Goal: Task Accomplishment & Management: Use online tool/utility

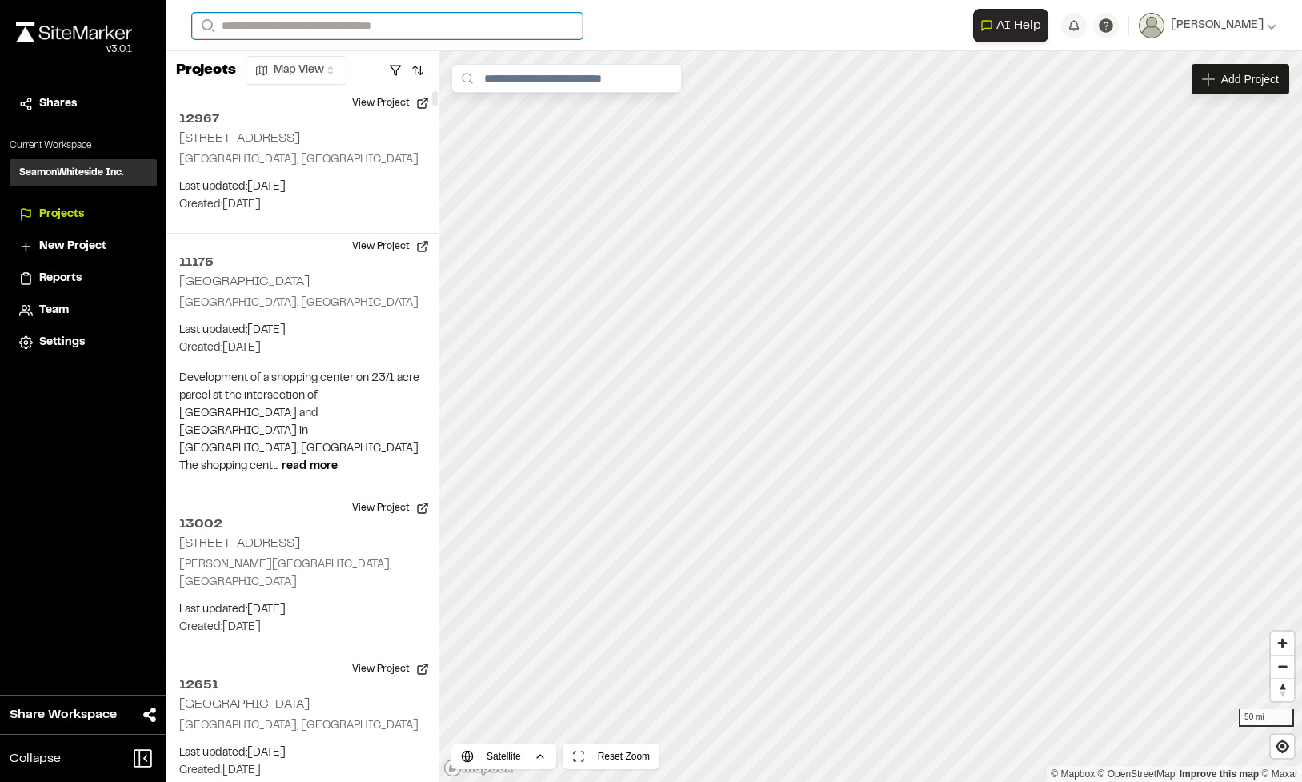
click at [304, 22] on input "Search" at bounding box center [387, 26] width 391 height 26
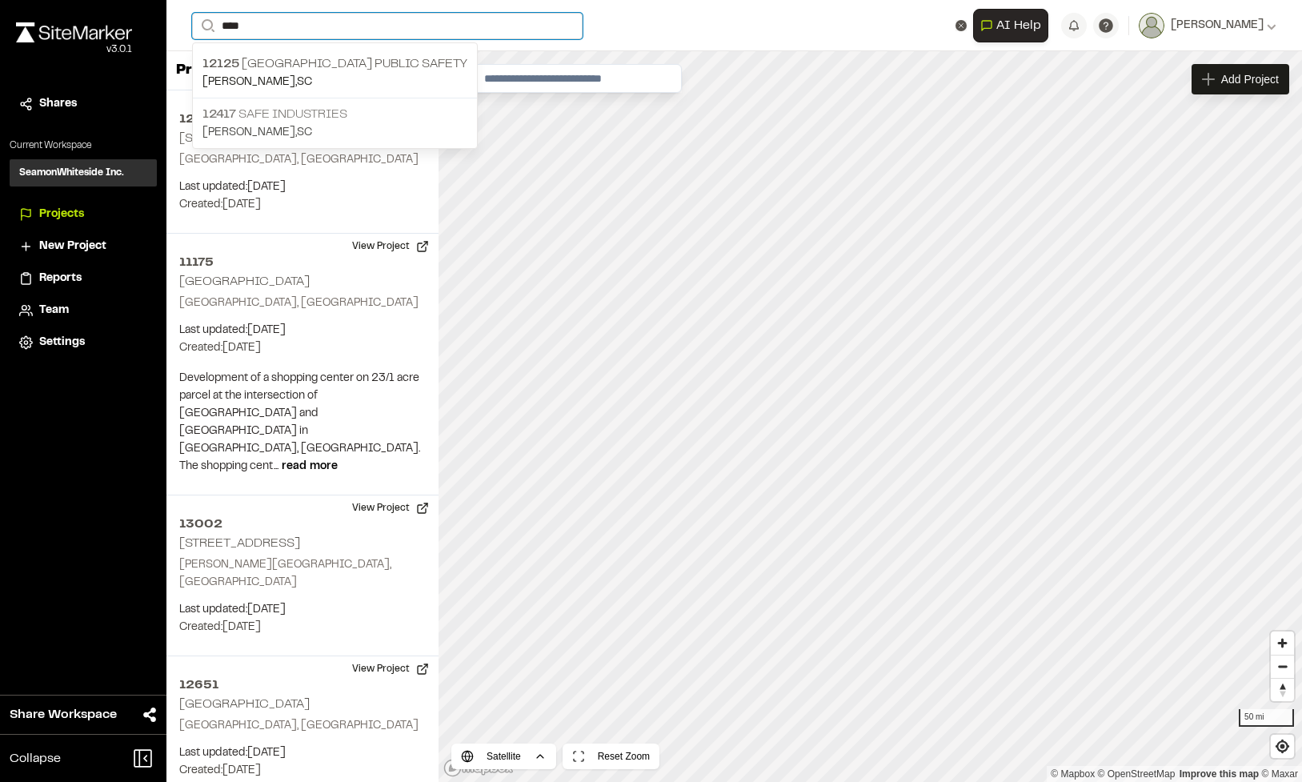
type input "****"
click at [262, 121] on p "12417 Safe Industries" at bounding box center [334, 114] width 265 height 19
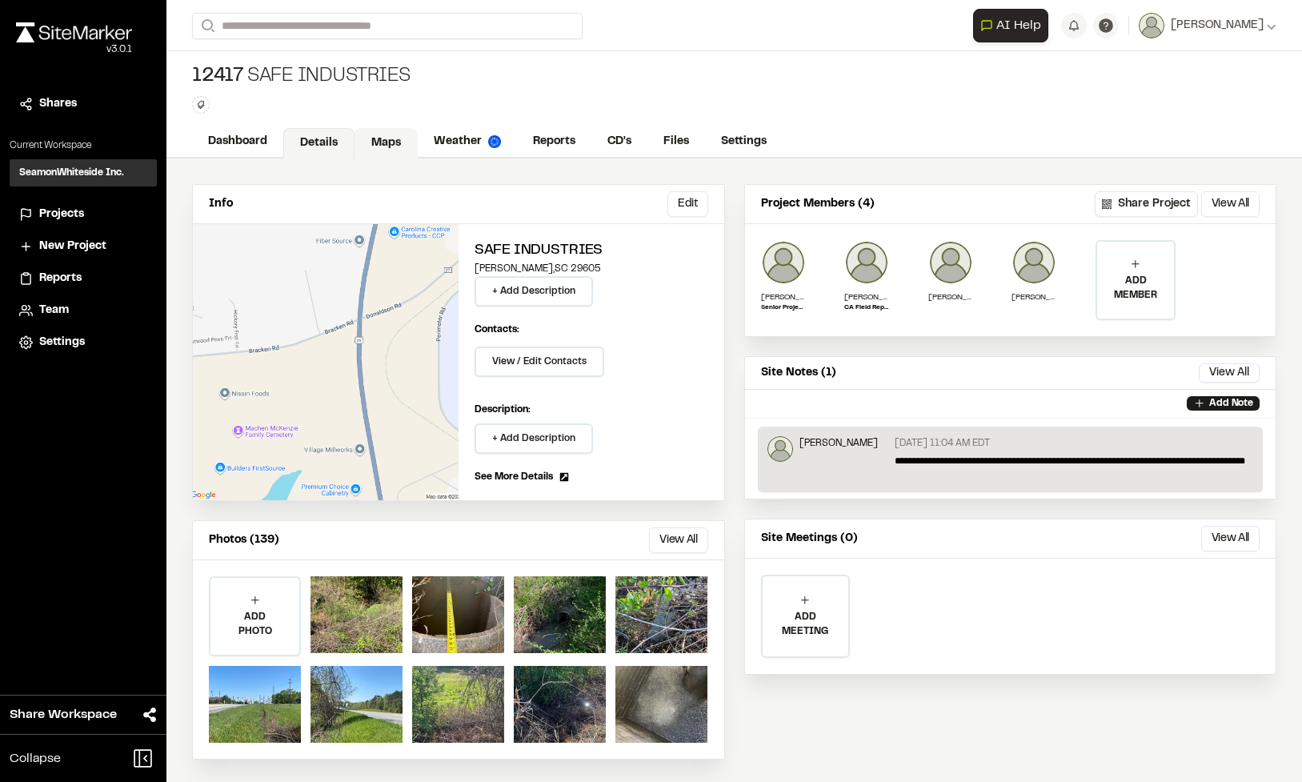
click at [404, 149] on link "Maps" at bounding box center [386, 143] width 63 height 30
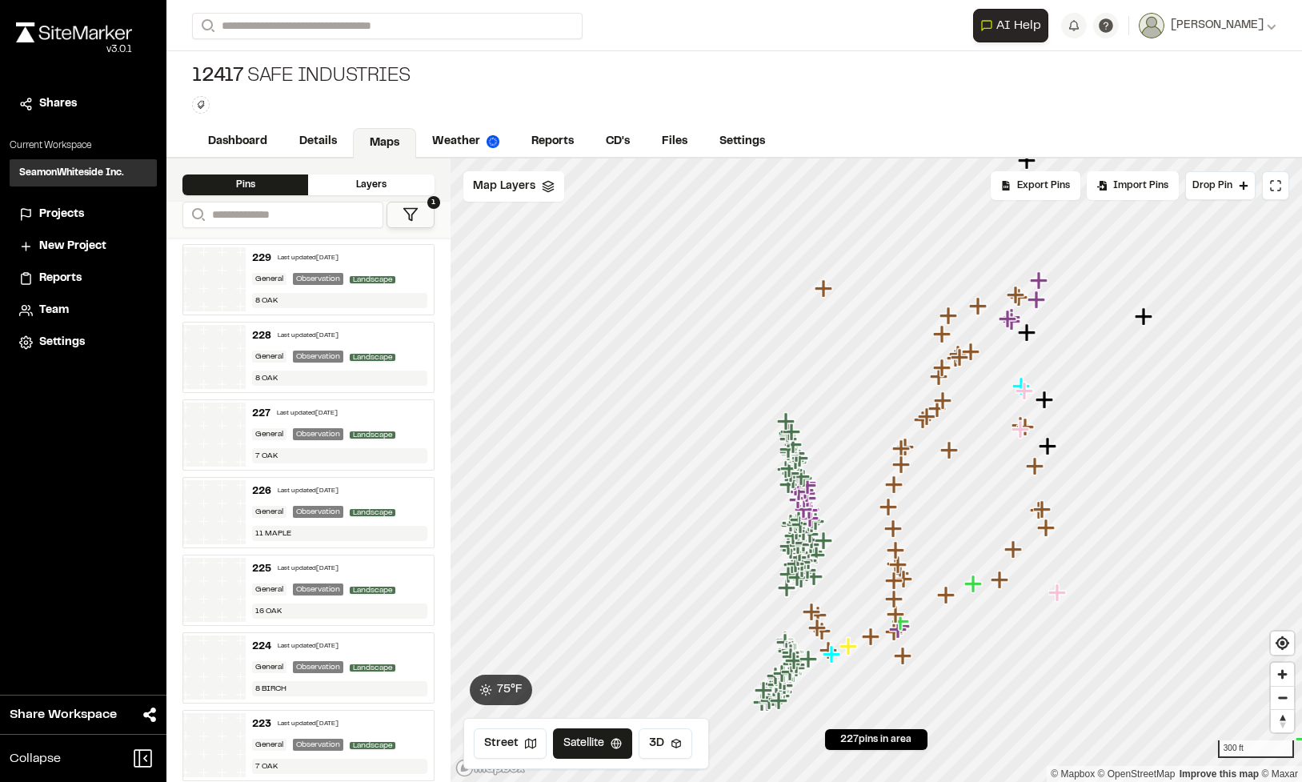
click at [419, 211] on button "1" at bounding box center [411, 215] width 48 height 26
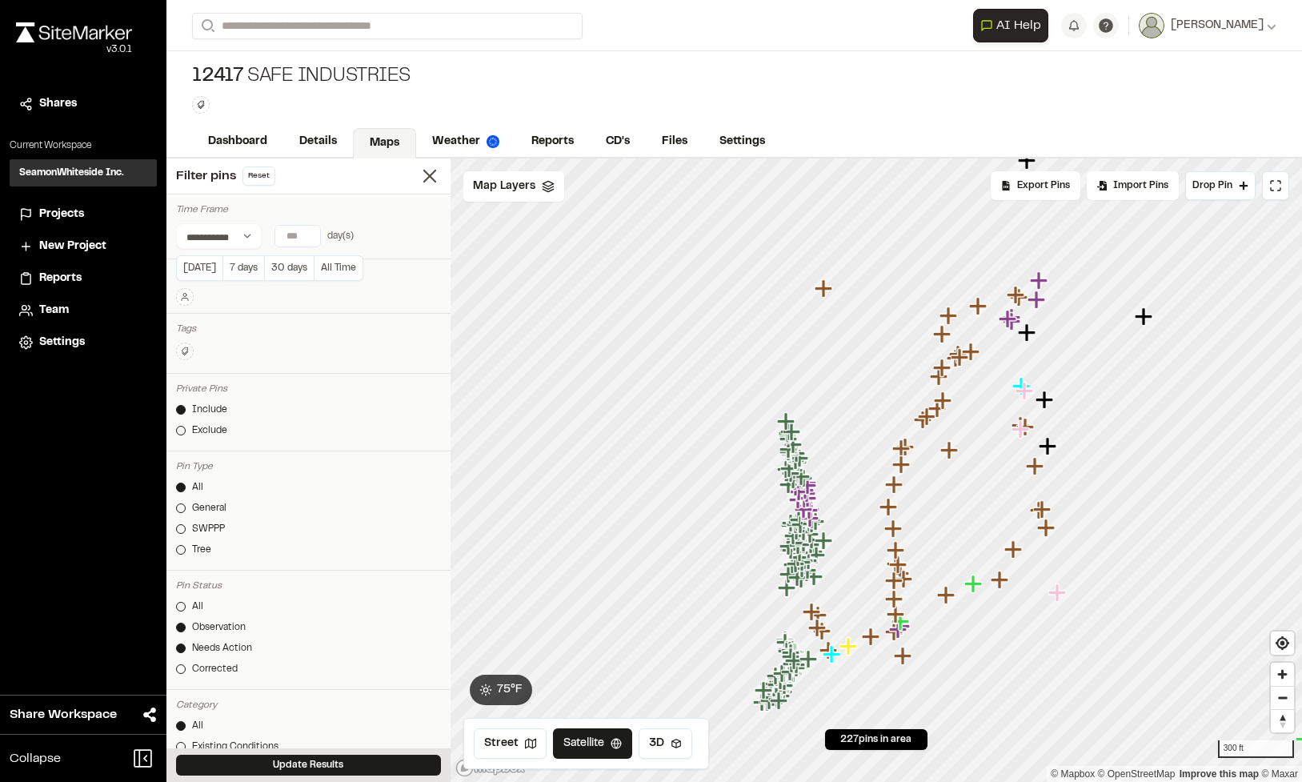
click at [301, 233] on input "number" at bounding box center [297, 236] width 45 height 21
type input "*"
click at [373, 211] on div "Time Frame" at bounding box center [308, 209] width 265 height 14
click at [273, 760] on button "Update Results" at bounding box center [308, 765] width 265 height 21
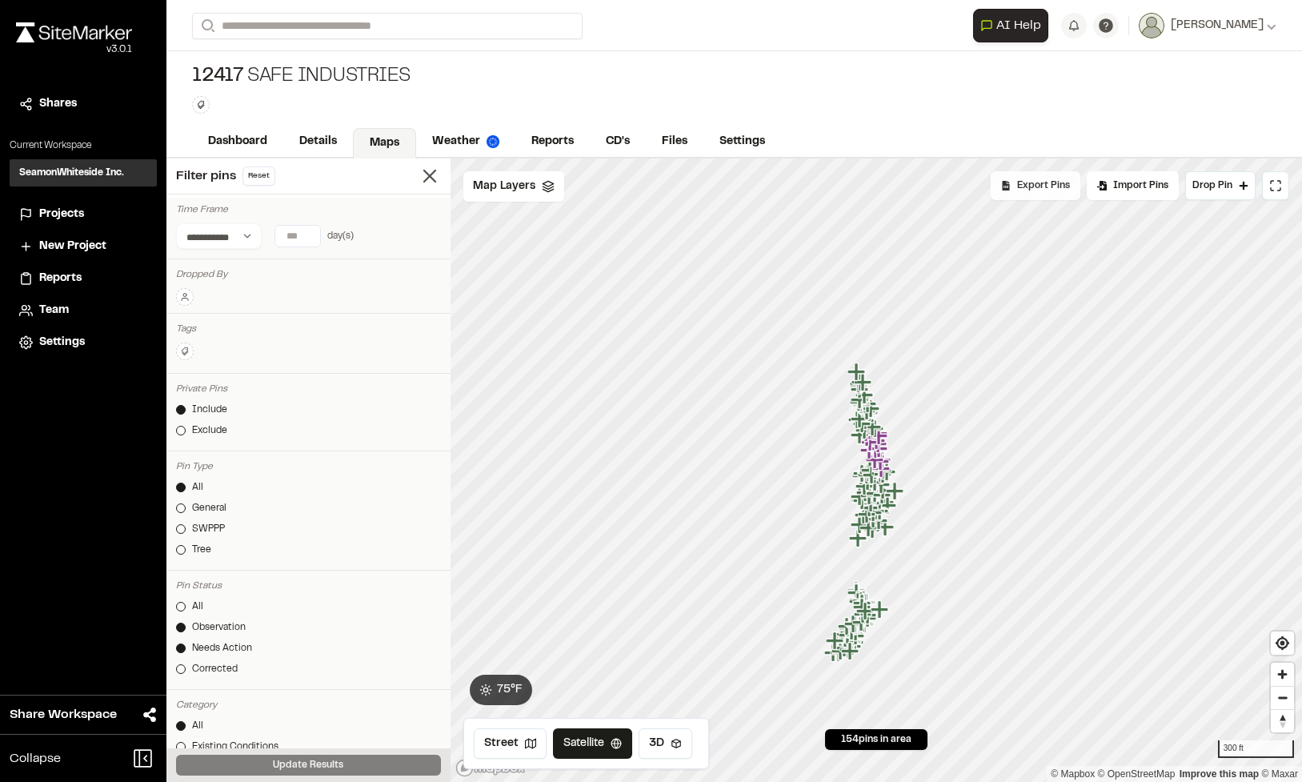
click at [1066, 194] on div "Export Pins" at bounding box center [1036, 185] width 90 height 29
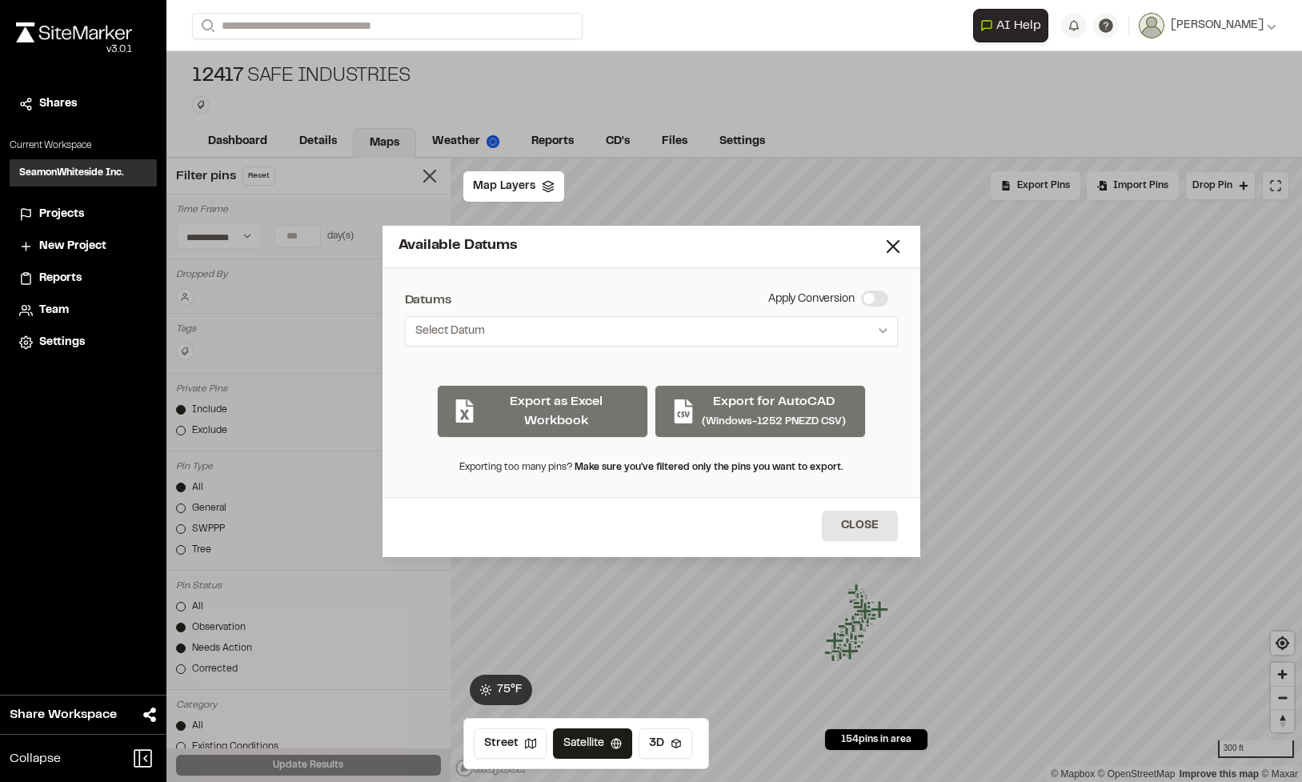
click at [779, 413] on div "Export as Excel Workbook Export for AutoCAD (Windows-1252 PNEZD CSV)" at bounding box center [651, 405] width 493 height 66
click at [864, 337] on button "Select Datum" at bounding box center [651, 331] width 493 height 30
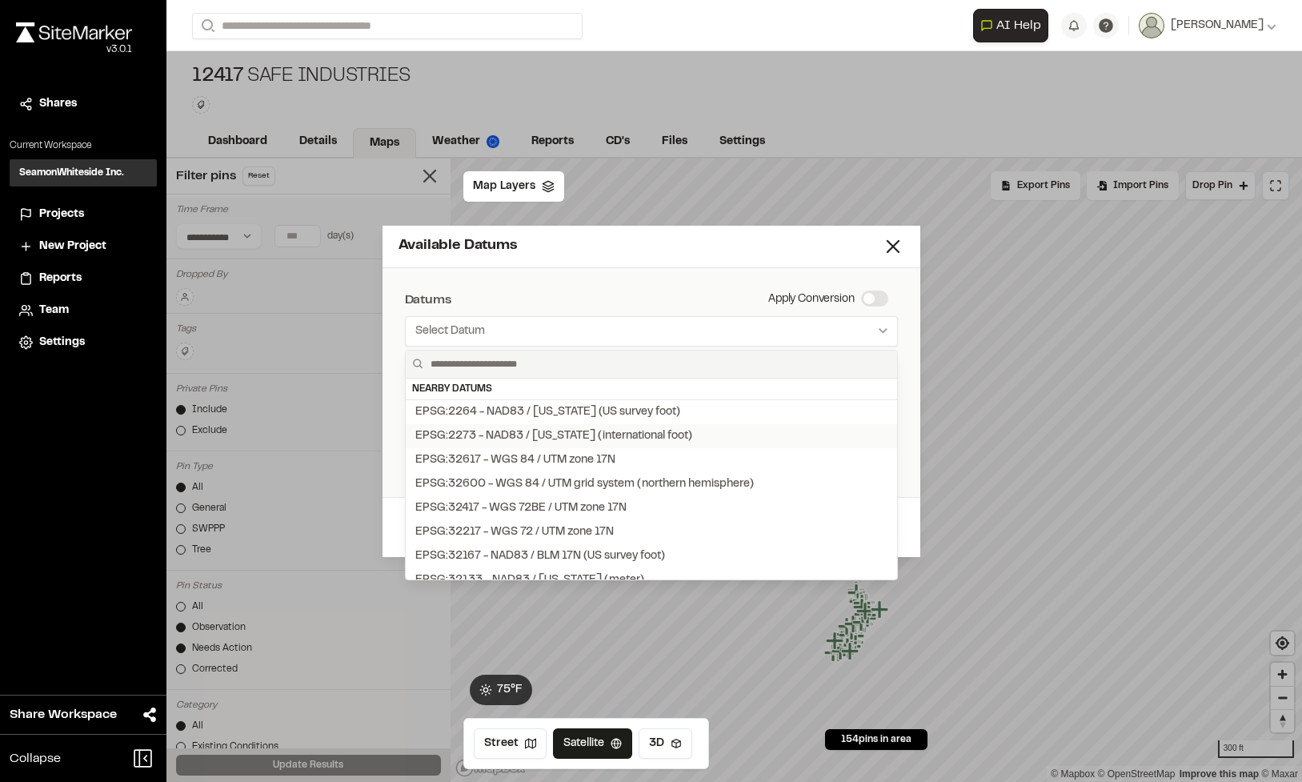
click at [608, 432] on div "EPSG:2273 - NAD83 / [US_STATE] (international foot)" at bounding box center [553, 436] width 277 height 18
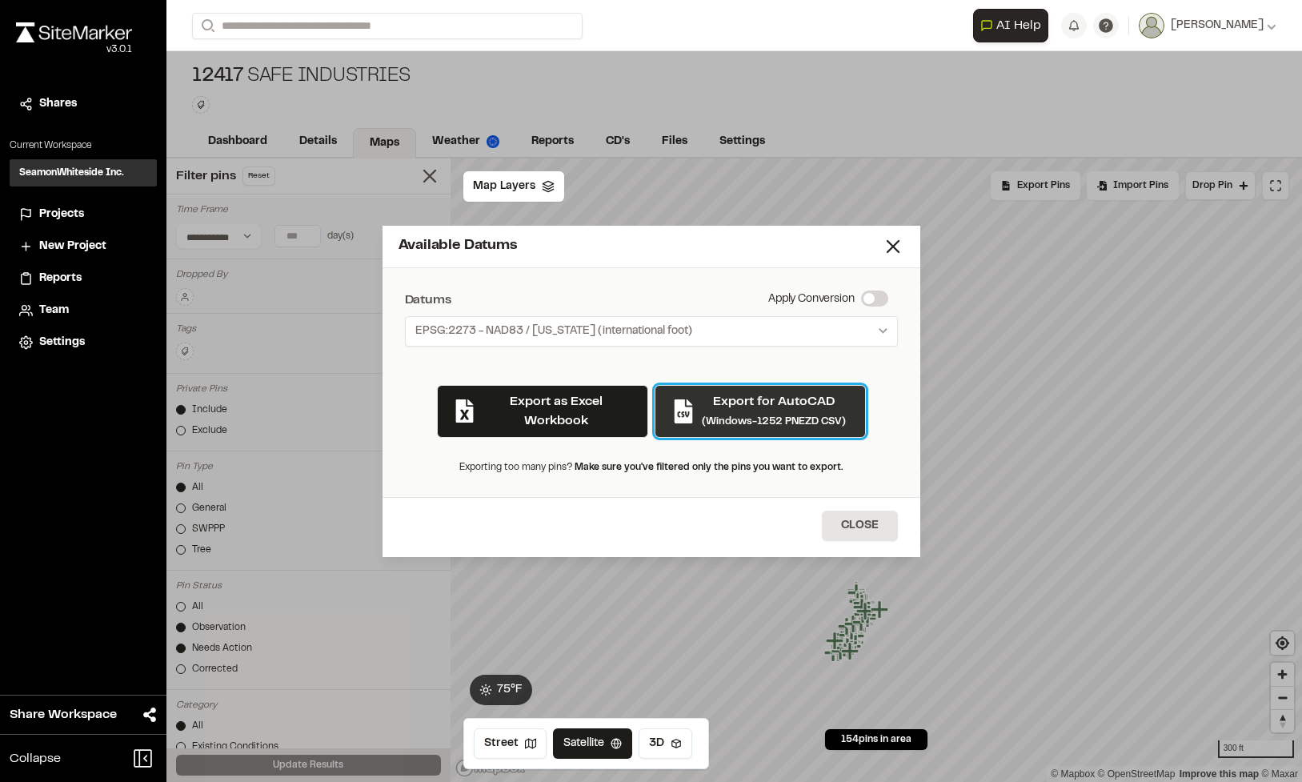
click at [770, 409] on p "Export for AutoCAD" at bounding box center [774, 401] width 144 height 19
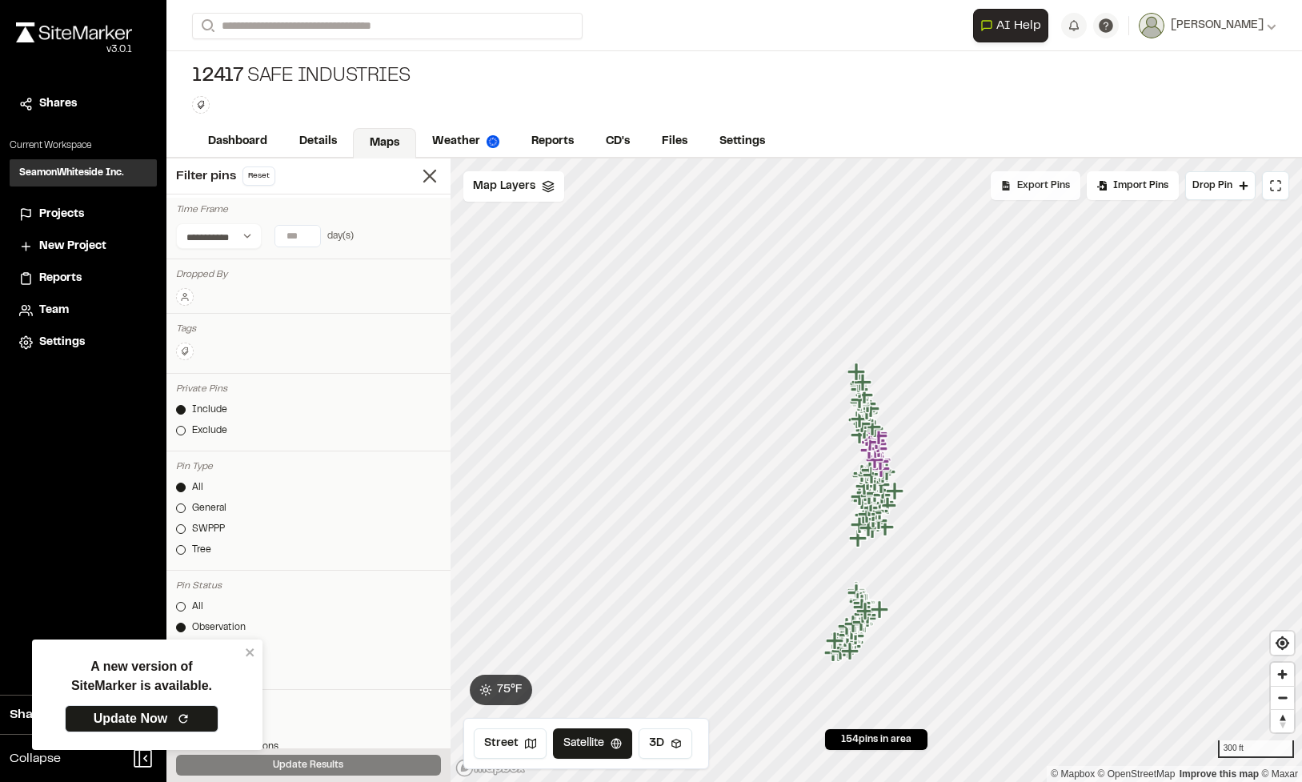
click at [1042, 185] on span "Export Pins" at bounding box center [1043, 185] width 53 height 14
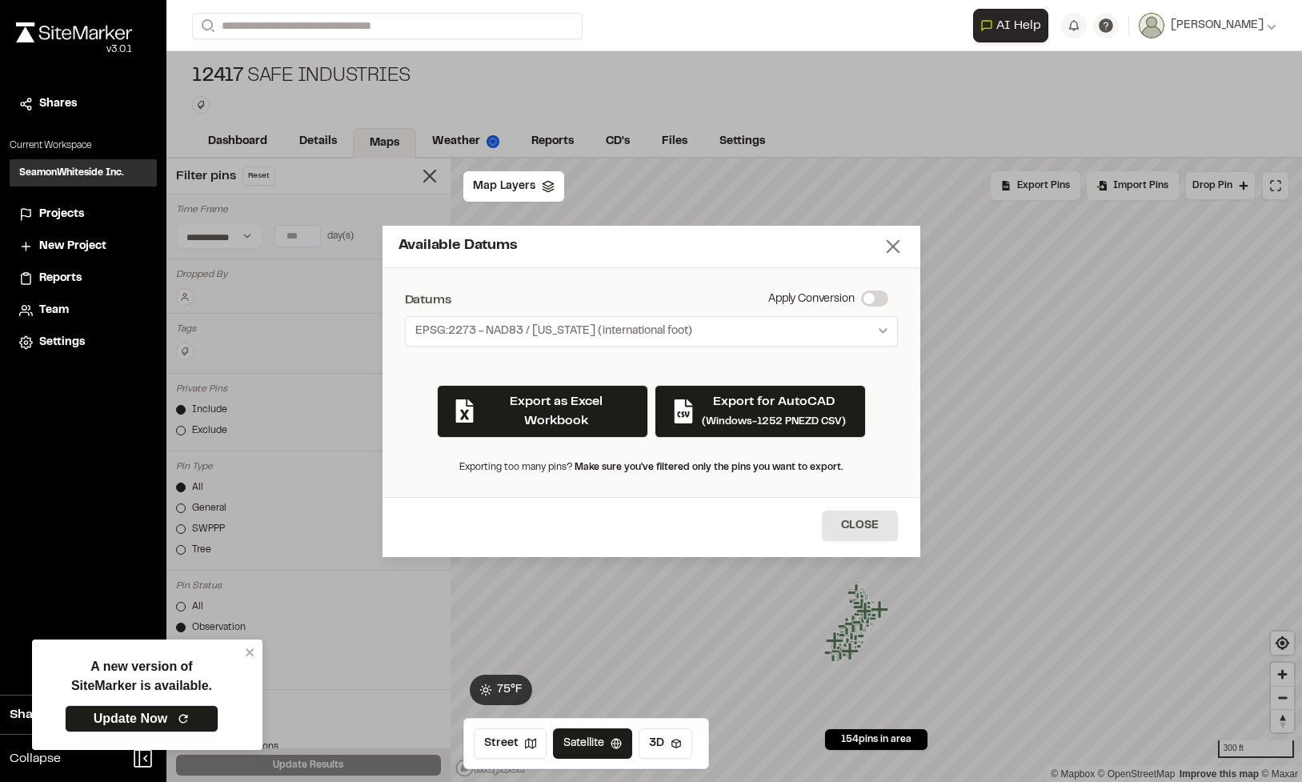
click at [900, 242] on icon at bounding box center [893, 246] width 22 height 22
